Goal: Task Accomplishment & Management: Complete application form

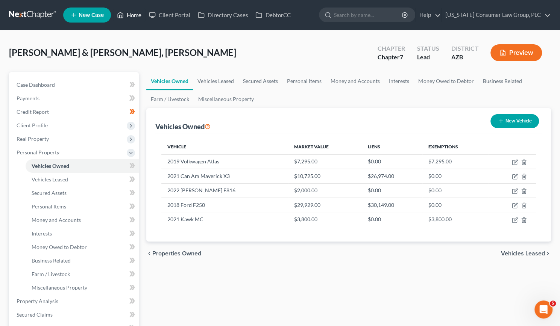
click at [131, 13] on link "Home" at bounding box center [129, 15] width 32 height 14
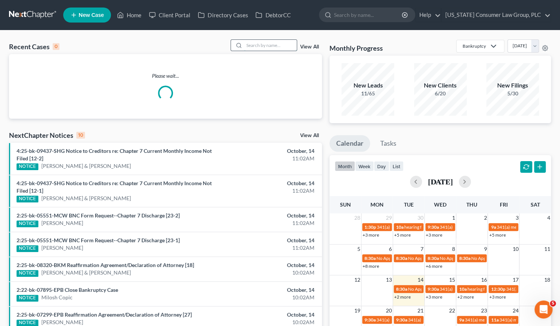
click at [268, 49] on input "search" at bounding box center [270, 45] width 53 height 11
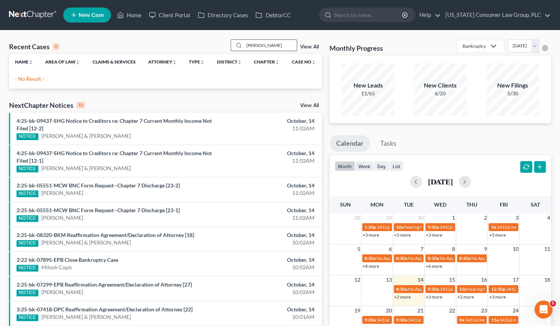
type input "[PERSON_NAME]"
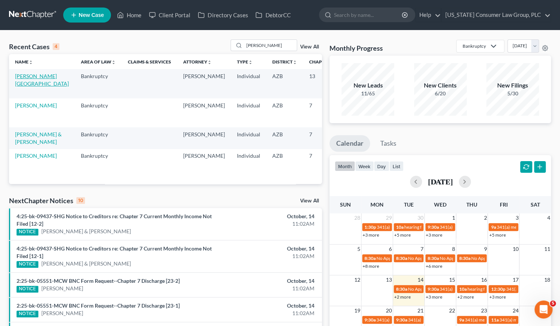
click at [23, 78] on link "[PERSON_NAME][GEOGRAPHIC_DATA]" at bounding box center [42, 80] width 54 height 14
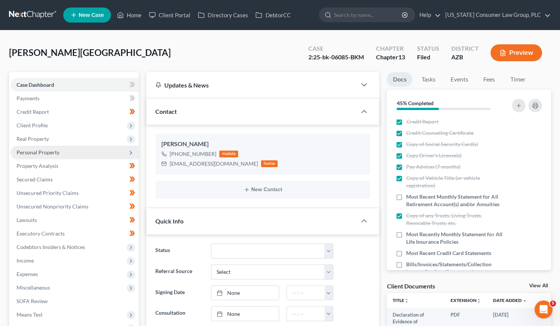
click at [34, 153] on span "Personal Property" at bounding box center [38, 152] width 43 height 6
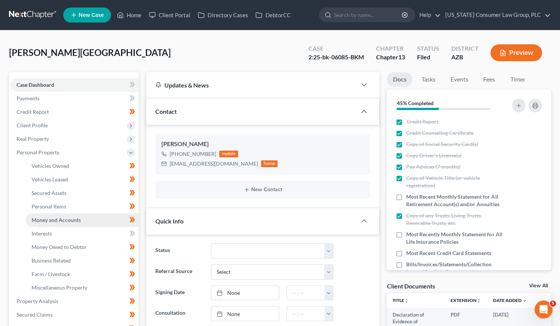
click at [50, 216] on link "Money and Accounts" at bounding box center [82, 221] width 113 height 14
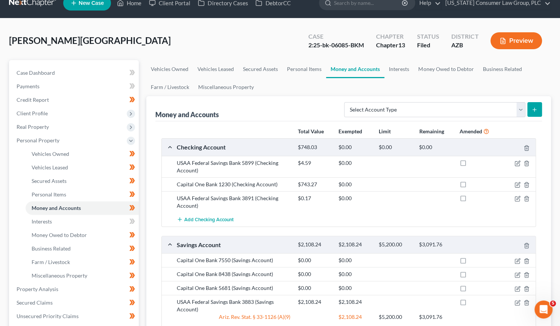
scroll to position [12, 0]
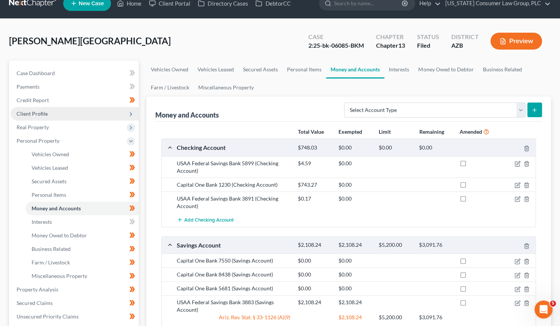
click at [32, 114] on span "Client Profile" at bounding box center [32, 114] width 31 height 6
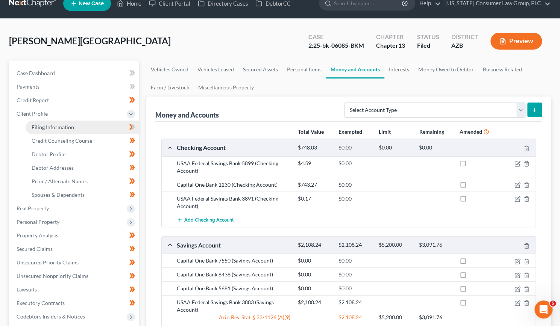
click at [42, 133] on link "Filing Information" at bounding box center [82, 128] width 113 height 14
select select "1"
select select "0"
select select "3"
